Goal: Transaction & Acquisition: Download file/media

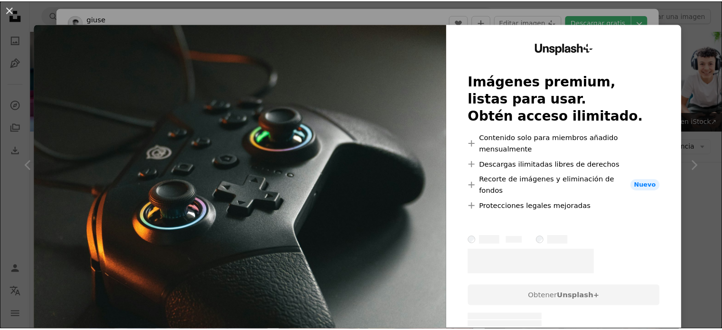
scroll to position [5798, 0]
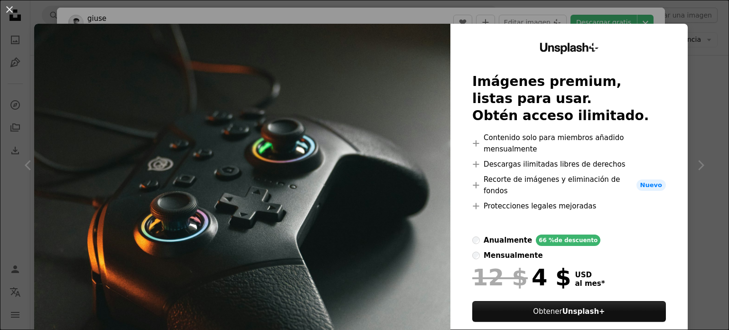
click at [689, 32] on div "An X shape Unsplash+ Imágenes premium, listas para usar. Obtén acceso ilimitado…" at bounding box center [364, 165] width 729 height 330
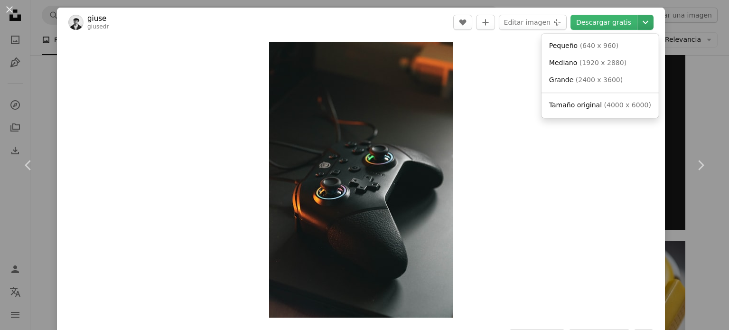
click at [644, 18] on icon "Chevron down" at bounding box center [645, 22] width 15 height 11
click at [606, 85] on link "Grande ( 2400 x 3600 )" at bounding box center [600, 80] width 110 height 17
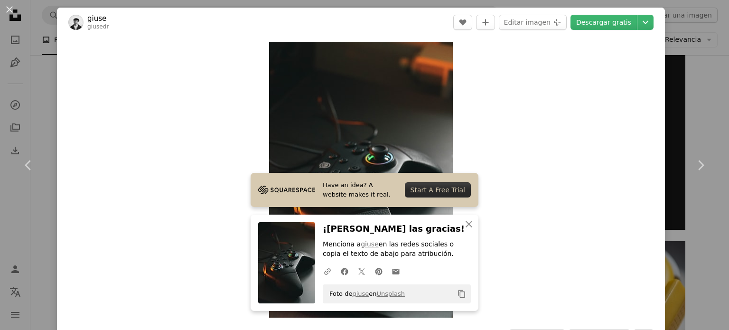
click at [26, 72] on div "An X shape Chevron left Chevron right Have an idea? A website makes it real. St…" at bounding box center [364, 165] width 729 height 330
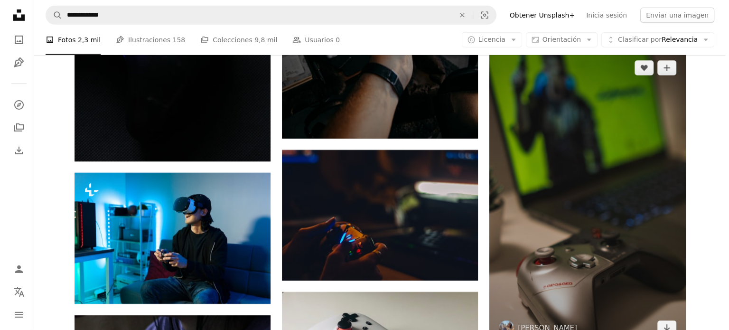
scroll to position [6573, 0]
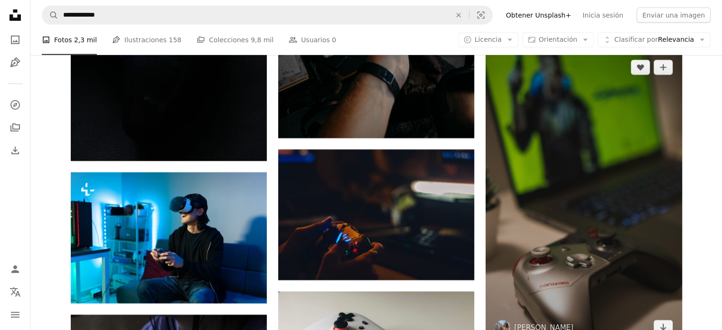
click at [600, 182] on img at bounding box center [584, 197] width 196 height 294
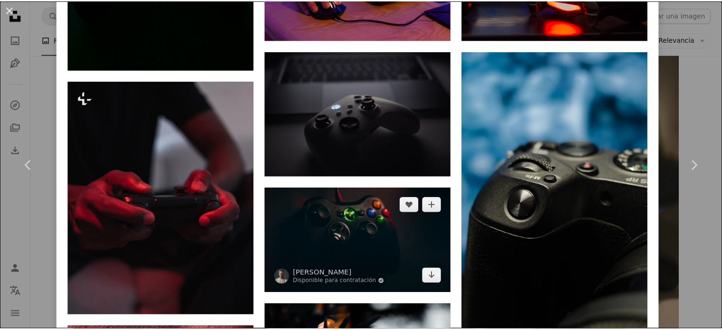
scroll to position [858, 0]
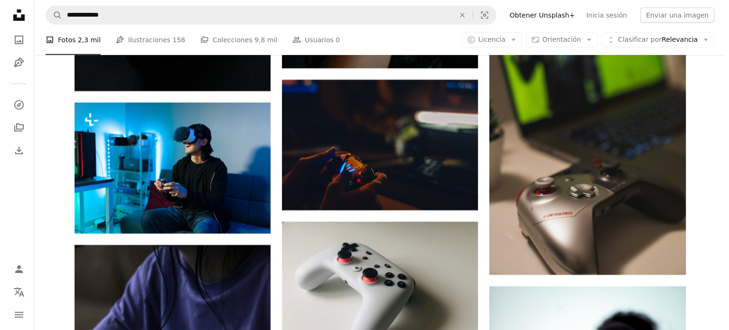
scroll to position [6639, 0]
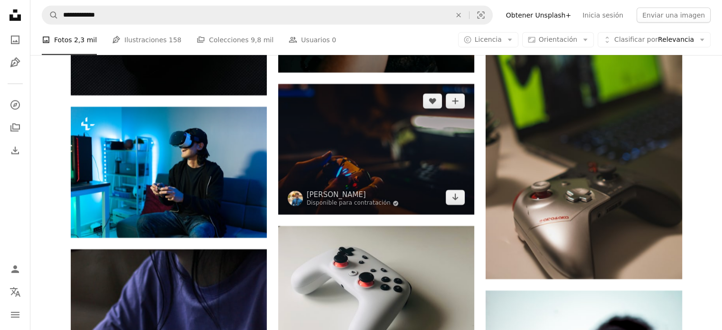
click at [402, 157] on img at bounding box center [376, 149] width 196 height 131
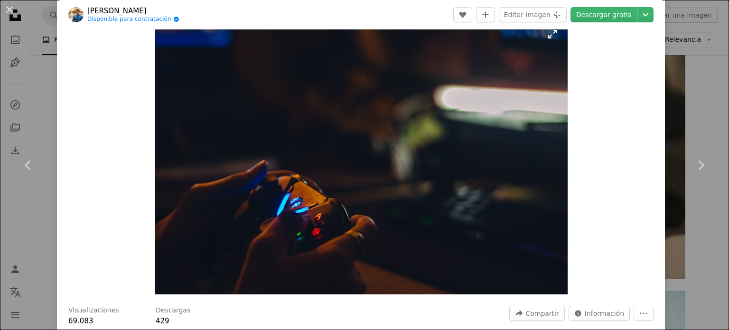
scroll to position [23, 0]
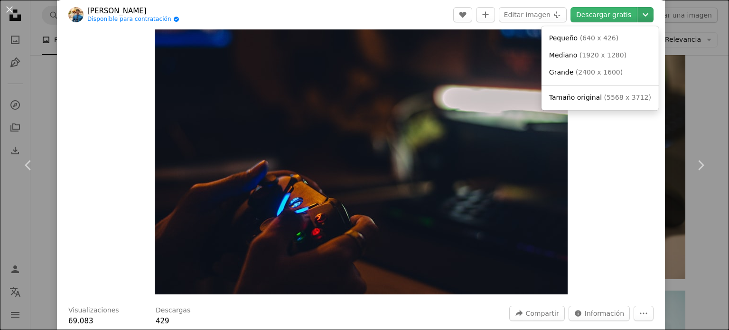
click at [638, 17] on icon "Chevron down" at bounding box center [645, 14] width 15 height 11
click at [609, 72] on span "( 2400 x 1600 )" at bounding box center [599, 72] width 47 height 8
